Goal: Transaction & Acquisition: Purchase product/service

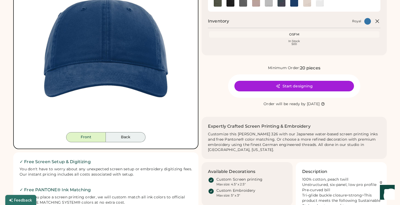
scroll to position [82, 0]
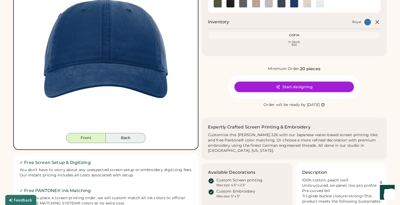
click at [128, 137] on button "Back" at bounding box center [126, 138] width 40 height 10
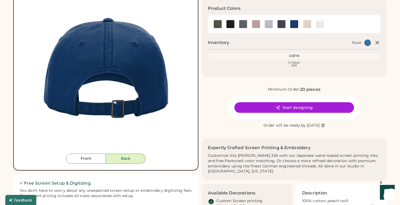
scroll to position [58, 0]
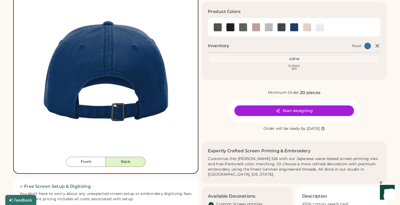
click at [88, 167] on div "Front Back Start designing" at bounding box center [105, 75] width 185 height 195
click at [87, 164] on button "Front" at bounding box center [86, 162] width 40 height 10
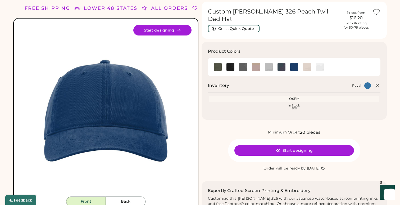
scroll to position [16, 0]
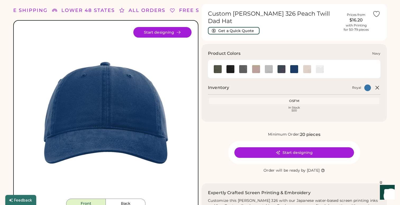
click at [282, 65] on img at bounding box center [282, 69] width 8 height 8
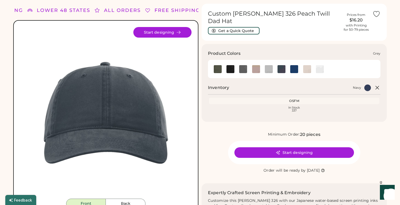
click at [268, 65] on img at bounding box center [269, 69] width 8 height 8
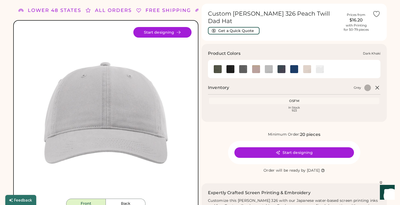
click at [257, 65] on img at bounding box center [256, 69] width 8 height 8
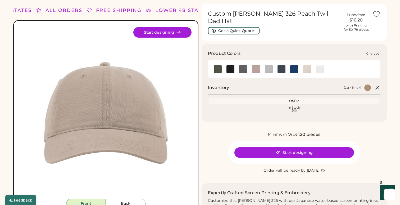
click at [241, 65] on img at bounding box center [243, 69] width 8 height 8
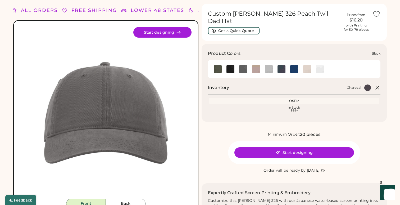
click at [230, 65] on img at bounding box center [231, 69] width 8 height 8
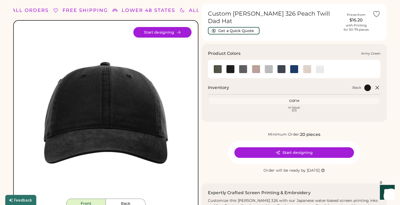
click at [221, 66] on img at bounding box center [218, 69] width 8 height 8
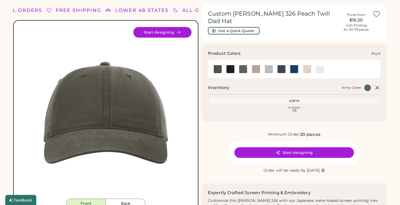
click at [293, 65] on img at bounding box center [294, 69] width 8 height 8
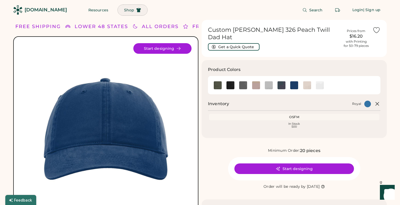
click at [124, 10] on span "Shop" at bounding box center [129, 10] width 10 height 4
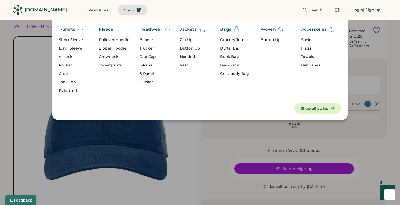
click at [148, 56] on div "Dad Cap" at bounding box center [155, 56] width 31 height 5
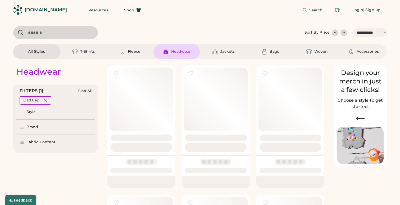
select select "*****"
select select "*"
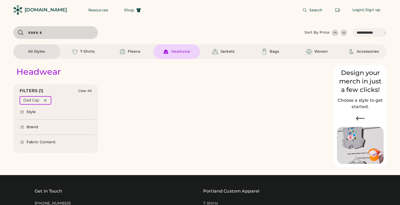
select select "*****"
select select "*"
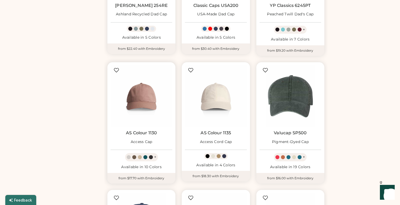
scroll to position [258, 0]
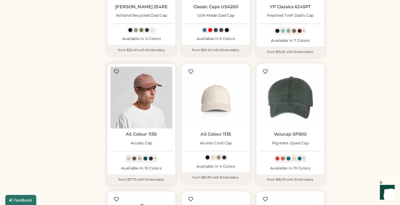
click at [140, 93] on img at bounding box center [142, 98] width 62 height 62
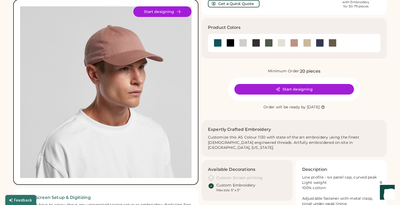
scroll to position [36, 0]
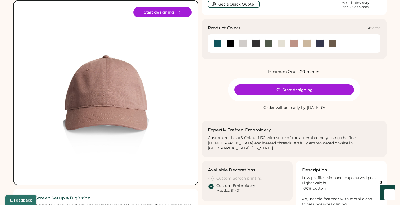
click at [219, 45] on div at bounding box center [218, 43] width 8 height 8
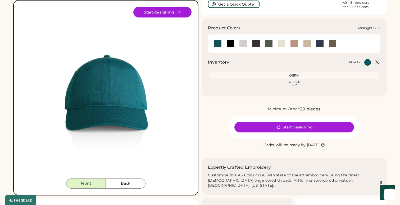
click at [320, 41] on div at bounding box center [320, 43] width 8 height 8
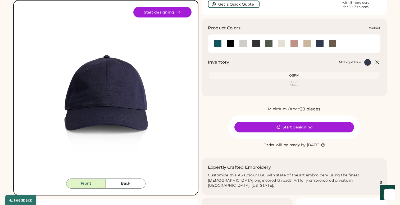
click at [333, 44] on div at bounding box center [333, 43] width 8 height 8
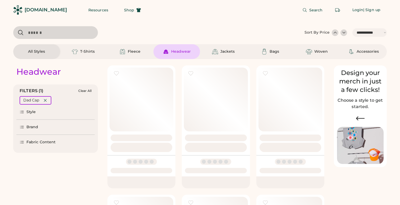
select select "*****"
select select "*"
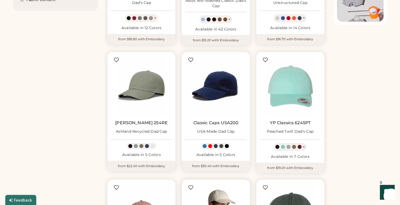
scroll to position [115, 0]
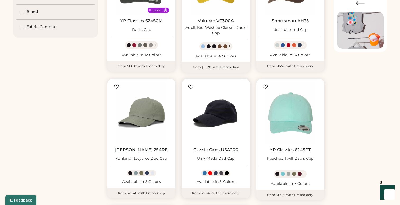
click at [232, 118] on img at bounding box center [216, 113] width 62 height 62
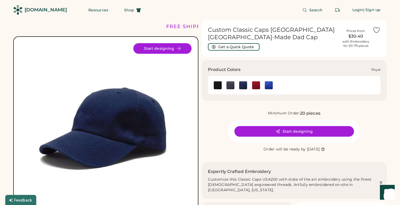
click at [270, 85] on img at bounding box center [269, 85] width 8 height 8
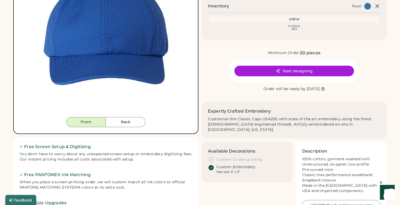
scroll to position [95, 0]
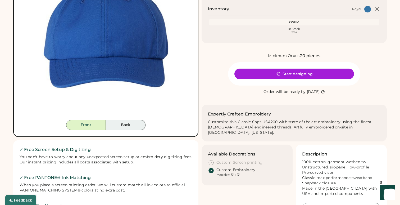
click at [128, 123] on button "Back" at bounding box center [126, 125] width 40 height 10
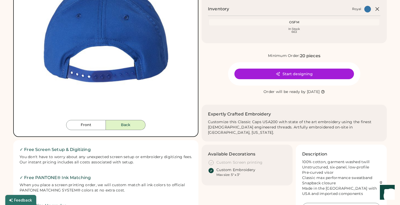
click at [92, 131] on div "Front Back Start designing" at bounding box center [105, 38] width 185 height 195
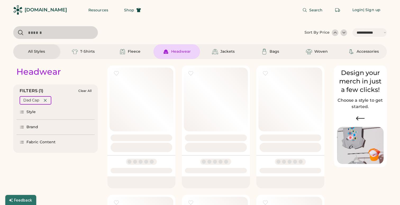
select select "*****"
select select "*"
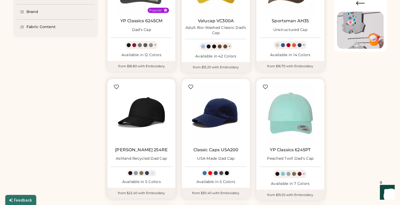
click at [151, 115] on img at bounding box center [142, 113] width 62 height 62
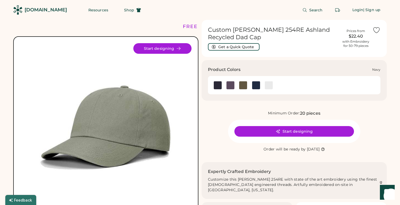
click at [258, 83] on img at bounding box center [256, 85] width 8 height 8
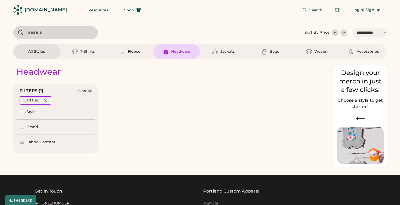
select select "*****"
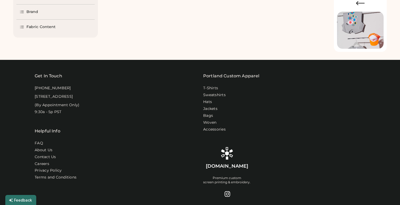
select select "*"
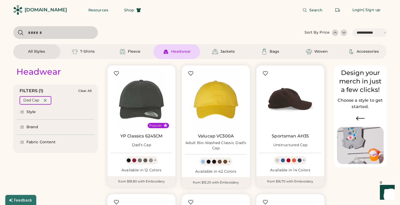
click at [290, 96] on img at bounding box center [291, 100] width 62 height 62
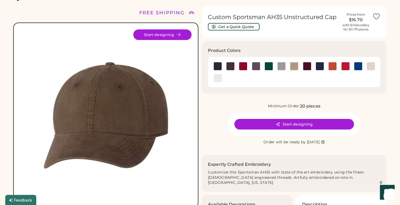
scroll to position [15, 0]
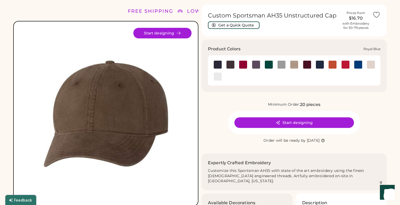
click at [360, 64] on img at bounding box center [358, 65] width 8 height 8
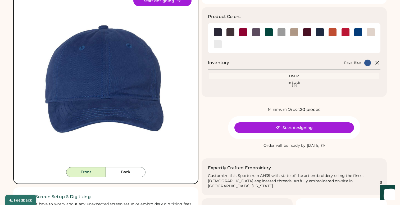
scroll to position [47, 0]
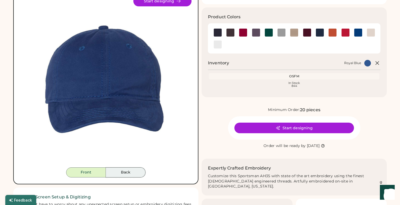
click at [132, 175] on button "Back" at bounding box center [126, 172] width 40 height 10
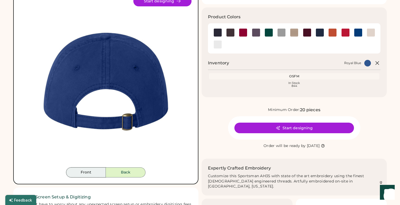
click at [87, 175] on button "Front" at bounding box center [86, 172] width 40 height 10
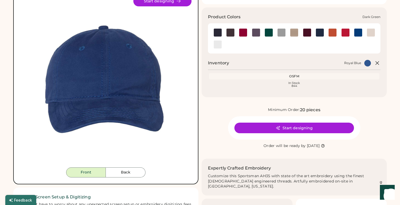
click at [267, 33] on img at bounding box center [269, 33] width 8 height 8
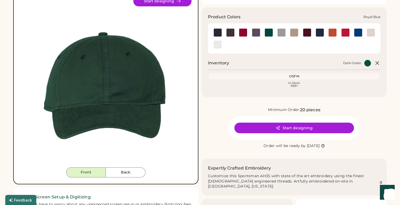
click at [364, 33] on div at bounding box center [358, 32] width 13 height 8
click at [341, 32] on div at bounding box center [345, 32] width 13 height 8
click at [346, 32] on img at bounding box center [346, 33] width 8 height 8
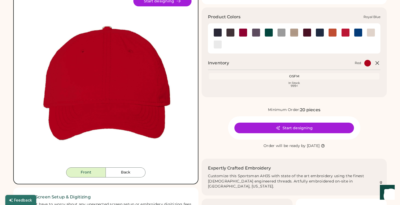
click at [355, 31] on img at bounding box center [358, 33] width 8 height 8
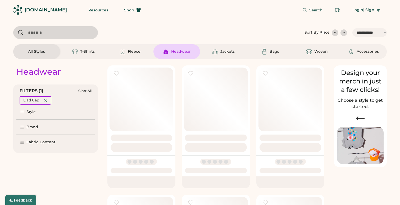
select select "*****"
select select "*"
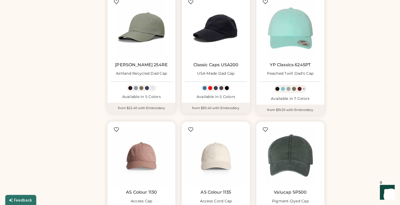
select select "*****"
select select "*"
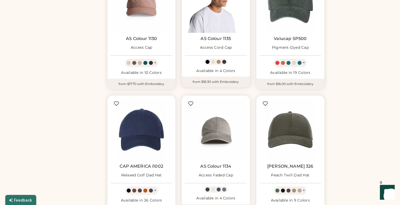
scroll to position [430, 0]
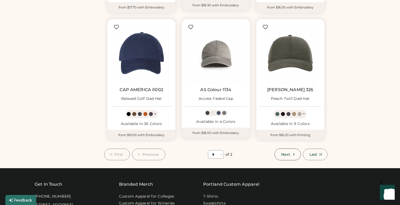
click at [289, 153] on span "Next" at bounding box center [285, 154] width 9 height 4
select select "*"
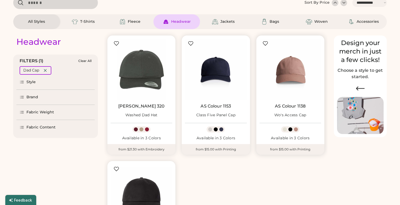
scroll to position [23, 0]
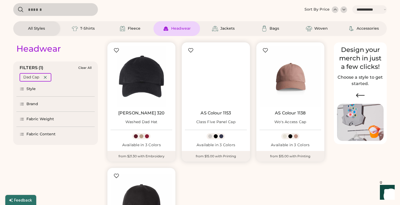
click at [233, 74] on img at bounding box center [216, 77] width 62 height 62
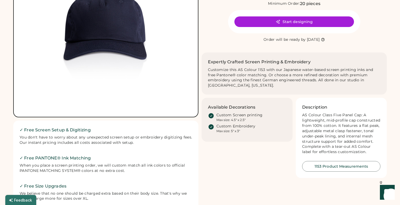
scroll to position [100, 0]
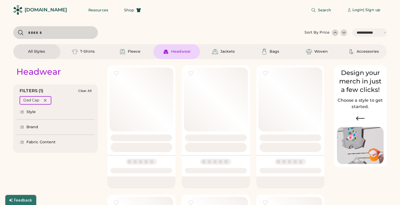
select select "*****"
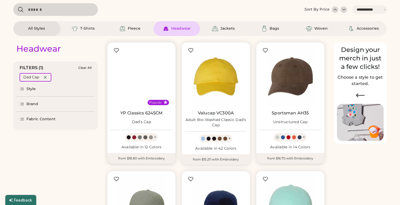
select select "*"
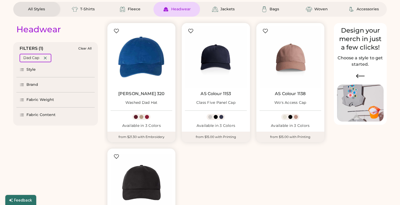
scroll to position [44, 0]
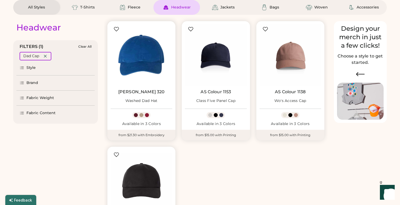
click at [142, 47] on img at bounding box center [142, 55] width 62 height 62
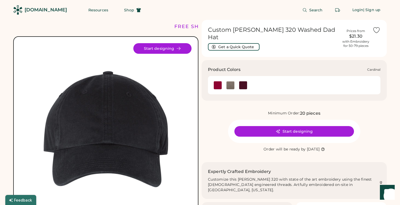
click at [219, 81] on img at bounding box center [218, 85] width 8 height 8
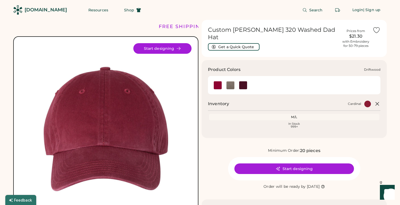
click at [230, 81] on img at bounding box center [231, 85] width 8 height 8
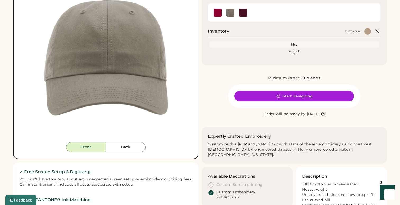
scroll to position [86, 0]
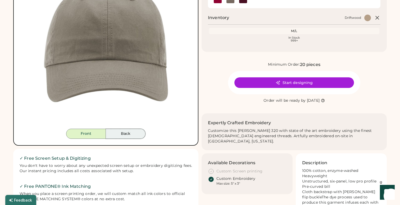
click at [127, 137] on button "Back" at bounding box center [126, 134] width 40 height 10
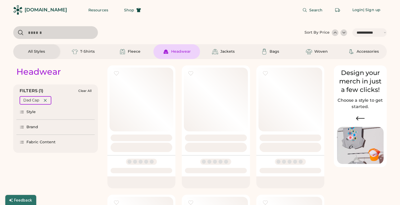
select select "*****"
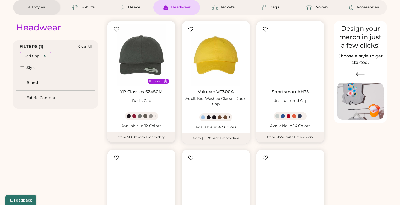
select select "*"
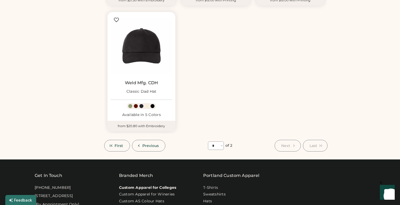
scroll to position [184, 0]
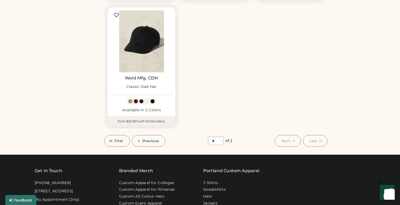
click at [149, 46] on img at bounding box center [142, 41] width 62 height 62
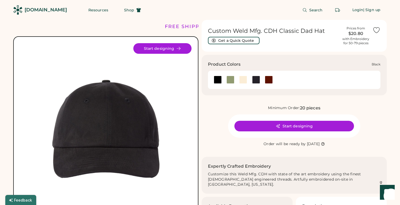
click at [221, 79] on div at bounding box center [218, 80] width 8 height 8
